Goal: Task Accomplishment & Management: Use online tool/utility

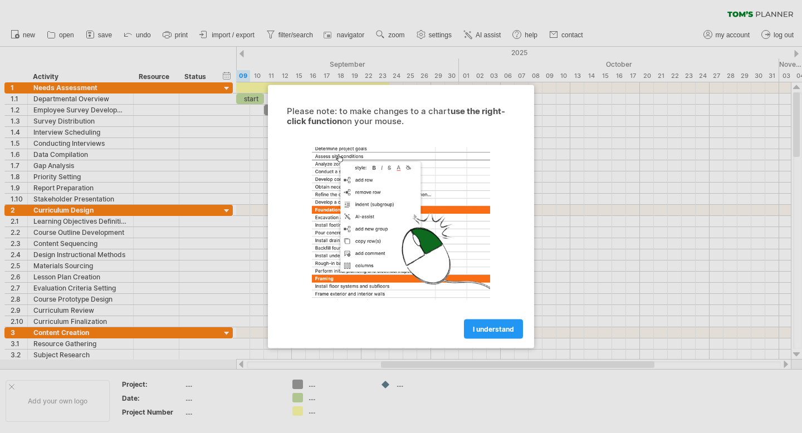
click at [225, 111] on div at bounding box center [401, 216] width 802 height 433
click at [99, 109] on div at bounding box center [401, 216] width 802 height 433
click at [481, 333] on span "I understand" at bounding box center [493, 329] width 41 height 8
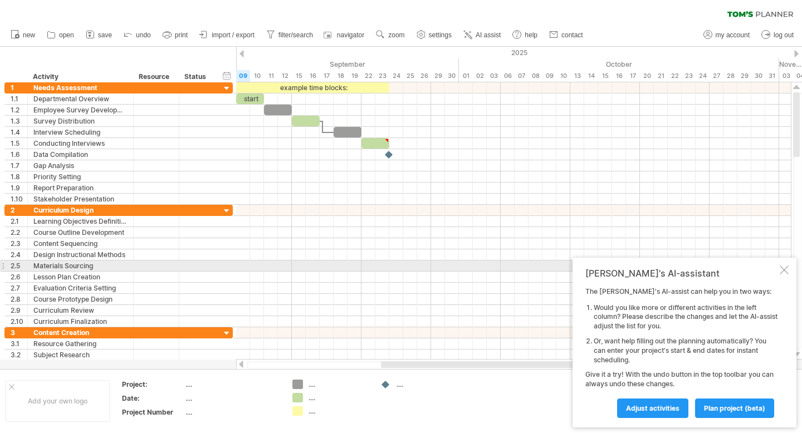
click at [785, 267] on div at bounding box center [783, 270] width 9 height 9
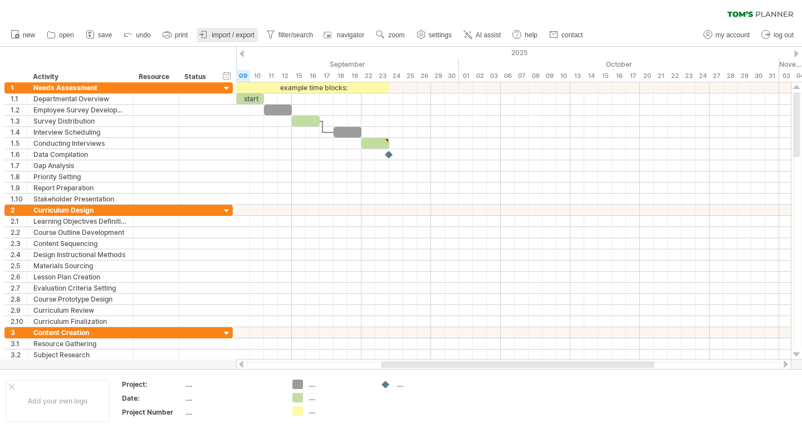
click at [230, 36] on span "import / export" at bounding box center [233, 35] width 43 height 8
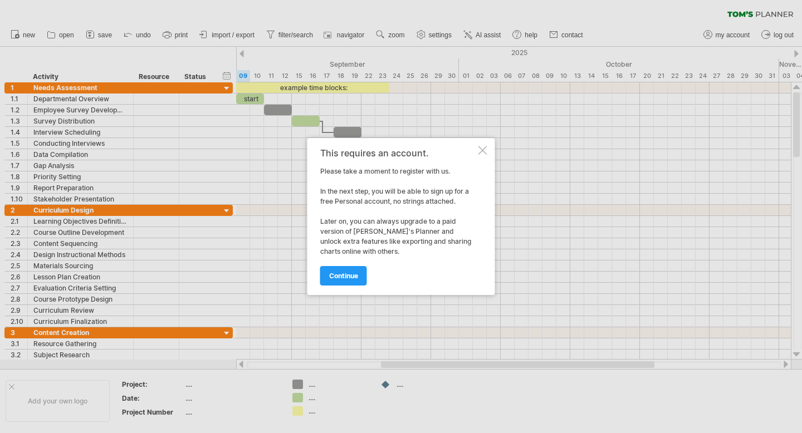
click at [479, 150] on div at bounding box center [482, 150] width 9 height 9
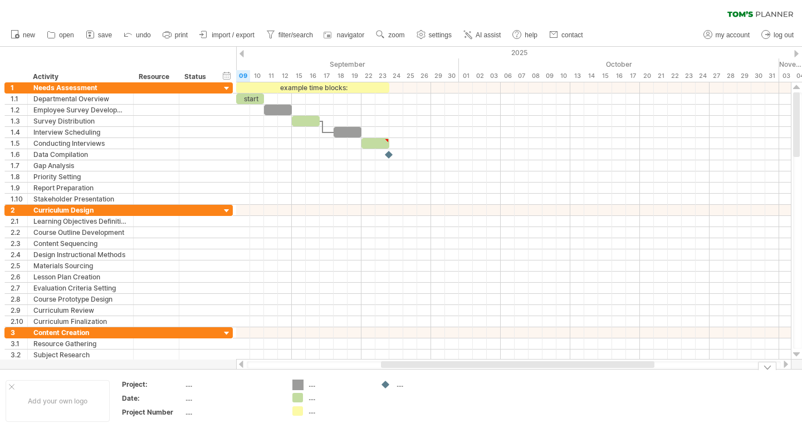
click at [297, 381] on div "Trying to reach plan.tomsplanner.com Connected again... 0% clear filter new 1" at bounding box center [401, 216] width 802 height 433
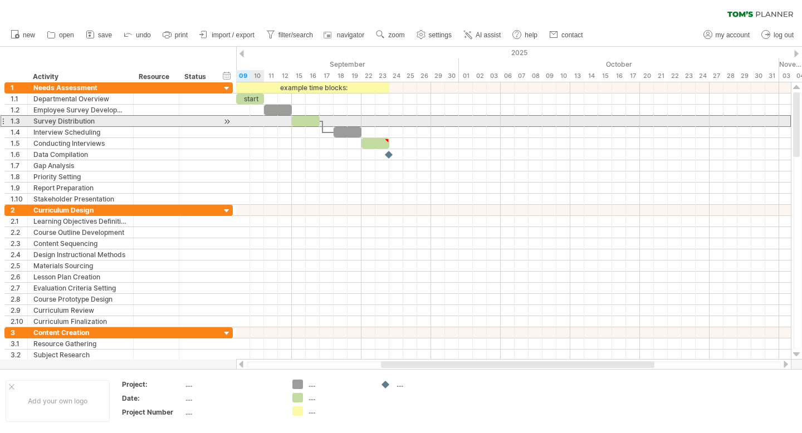
click at [156, 125] on div at bounding box center [156, 121] width 34 height 11
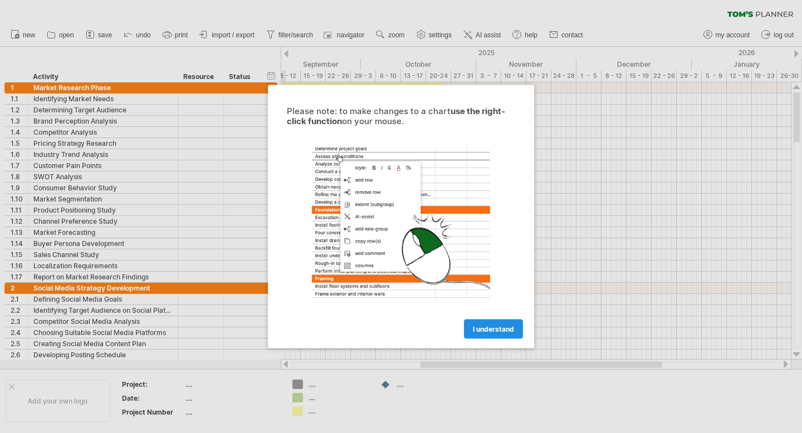
click at [480, 325] on span "I understand" at bounding box center [493, 329] width 41 height 8
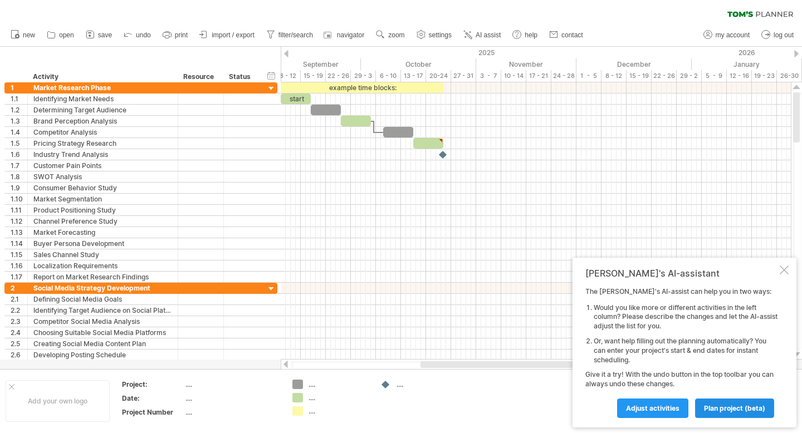
click at [724, 410] on span "plan project (beta)" at bounding box center [734, 408] width 61 height 8
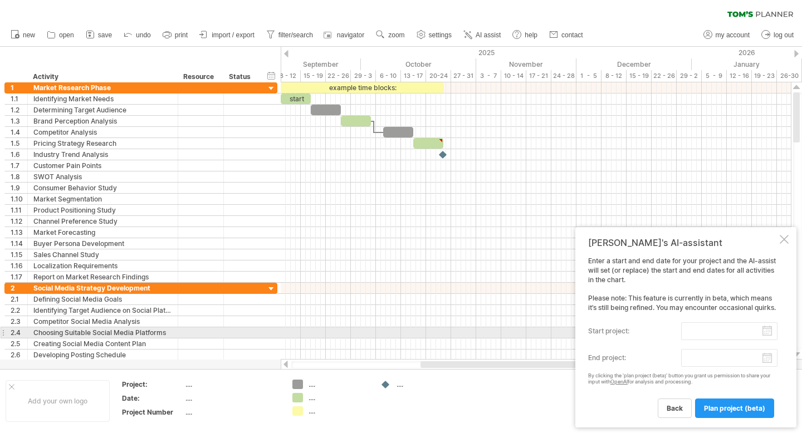
click at [767, 334] on input "start project:" at bounding box center [729, 331] width 96 height 18
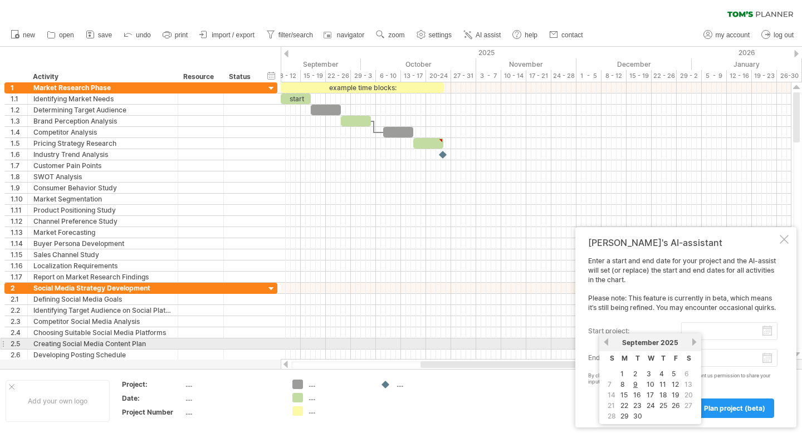
click at [692, 342] on link "next" at bounding box center [694, 342] width 8 height 8
click at [691, 344] on link "next" at bounding box center [694, 342] width 8 height 8
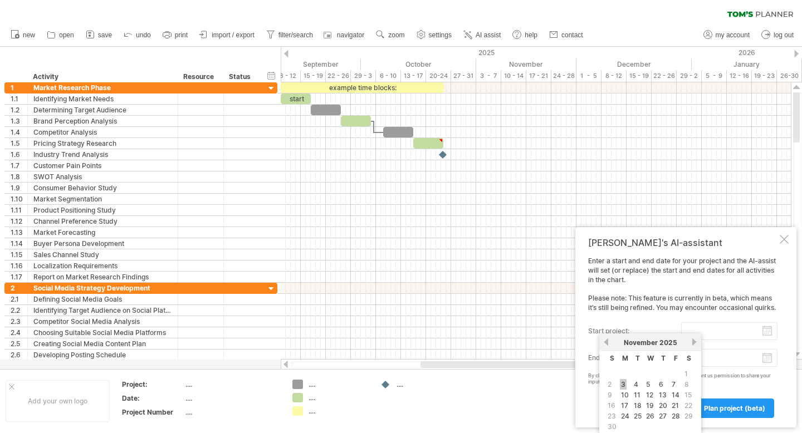
click at [621, 383] on link "3" at bounding box center [623, 384] width 7 height 11
type input "********"
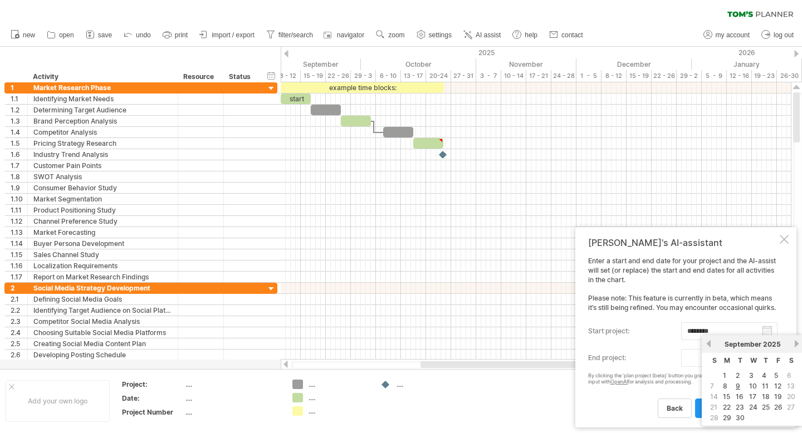
click at [768, 360] on body "progress(100%) Trying to reach [DOMAIN_NAME] Connected again... 0% clear filter…" at bounding box center [401, 217] width 802 height 435
click at [795, 345] on link "next" at bounding box center [796, 344] width 8 height 8
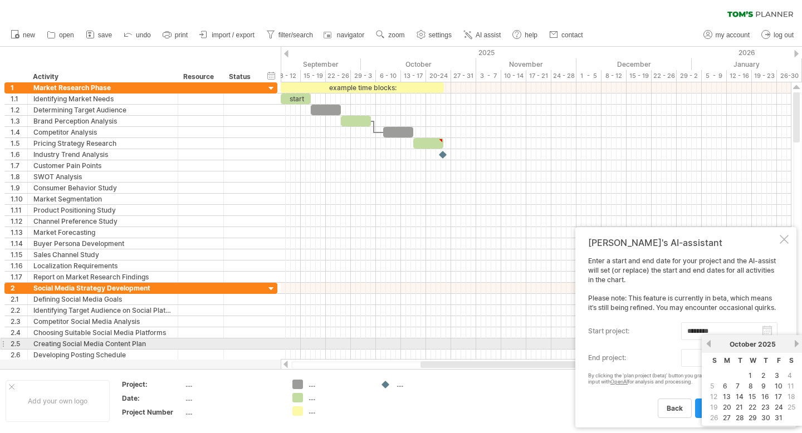
click at [795, 345] on link "next" at bounding box center [796, 344] width 8 height 8
click at [795, 345] on link "next" at bounding box center [795, 344] width 8 height 8
click at [795, 345] on link "next" at bounding box center [796, 344] width 8 height 8
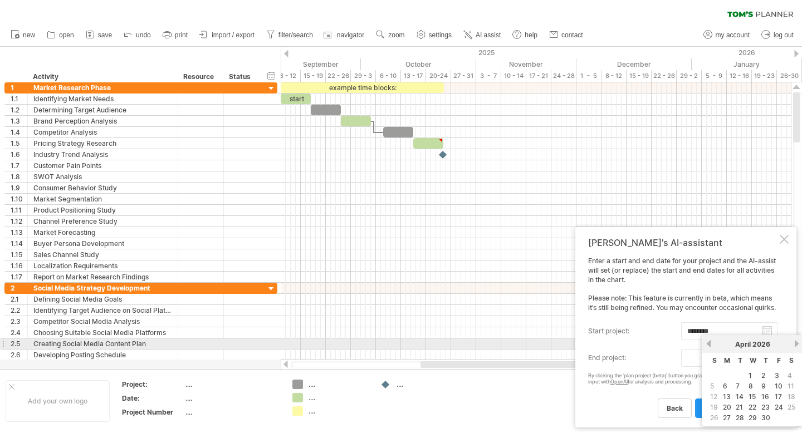
click at [795, 345] on link "next" at bounding box center [796, 344] width 8 height 8
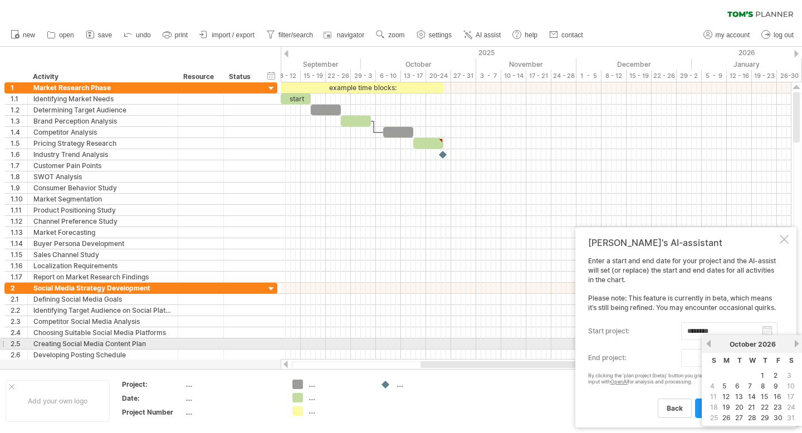
click at [795, 345] on link "next" at bounding box center [796, 344] width 8 height 8
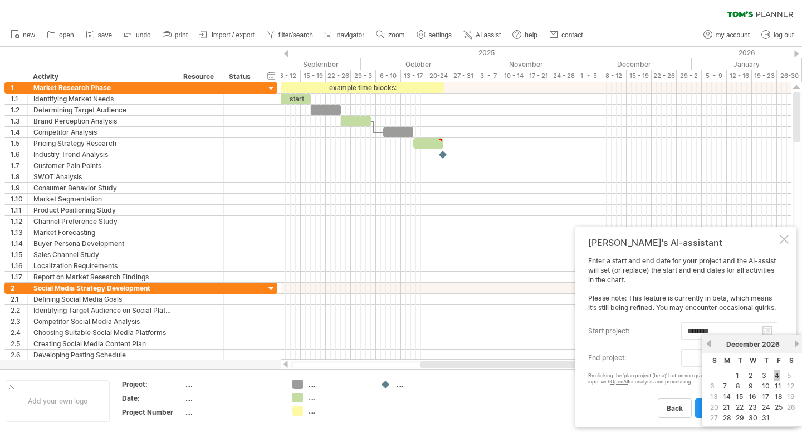
click at [777, 377] on link "4" at bounding box center [776, 375] width 7 height 11
type input "********"
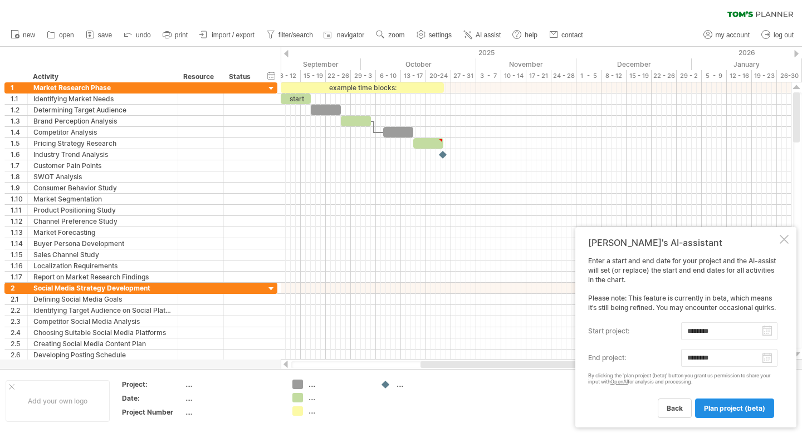
click at [723, 410] on span "plan project (beta)" at bounding box center [734, 408] width 61 height 8
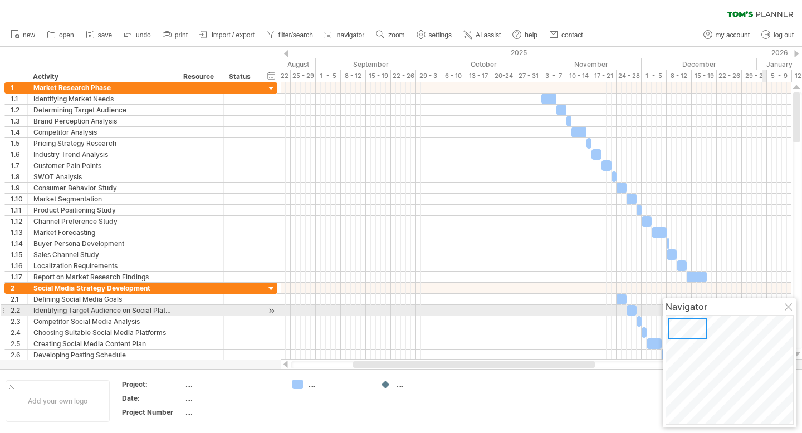
click at [790, 307] on div at bounding box center [788, 307] width 9 height 9
